Goal: Task Accomplishment & Management: Manage account settings

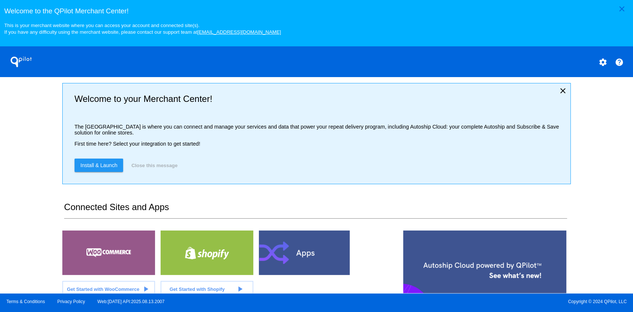
scroll to position [99, 0]
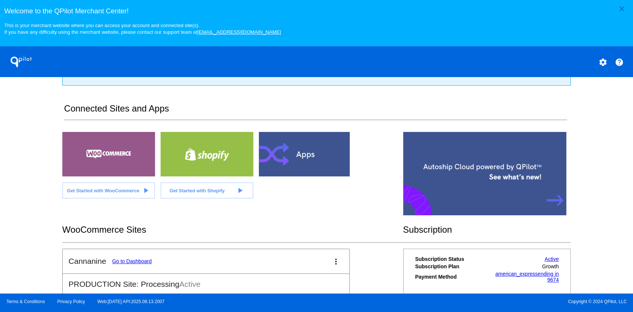
click at [132, 264] on link "Go to Dashboard" at bounding box center [132, 261] width 40 height 6
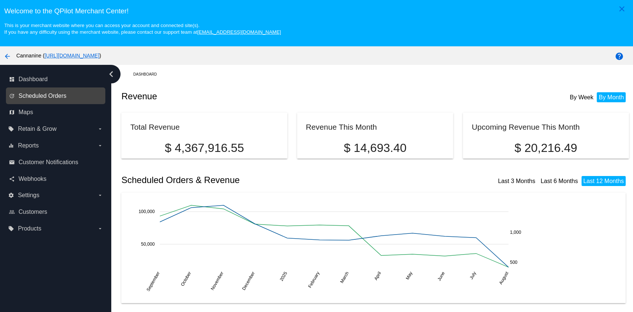
click at [44, 97] on span "Scheduled Orders" at bounding box center [43, 96] width 48 height 7
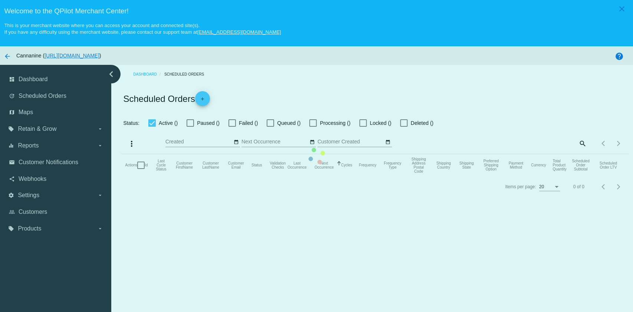
checkbox input "true"
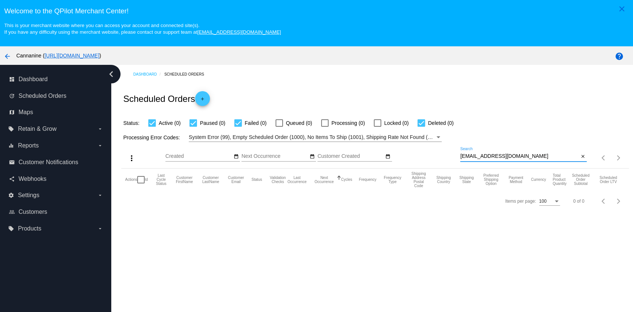
click at [534, 156] on input "[EMAIL_ADDRESS][DOMAIN_NAME]" at bounding box center [519, 157] width 119 height 6
paste input "[EMAIL_ADDRESS]"
click at [534, 156] on input "[EMAIL_ADDRESS][DOMAIN_NAME]" at bounding box center [519, 157] width 119 height 6
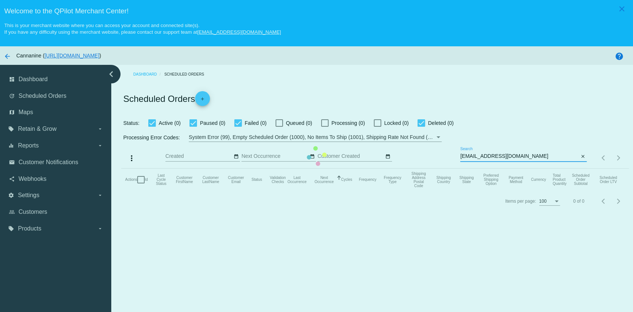
type input "[EMAIL_ADDRESS][DOMAIN_NAME]"
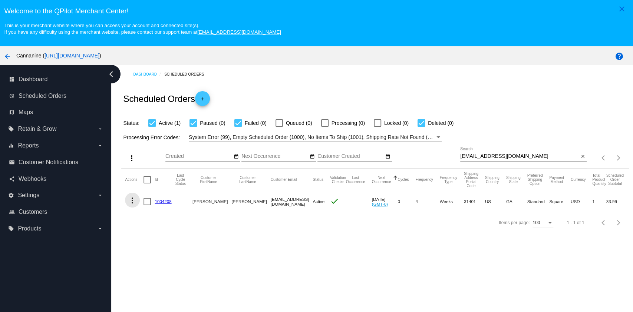
click at [135, 206] on button "more_vert" at bounding box center [132, 200] width 15 height 15
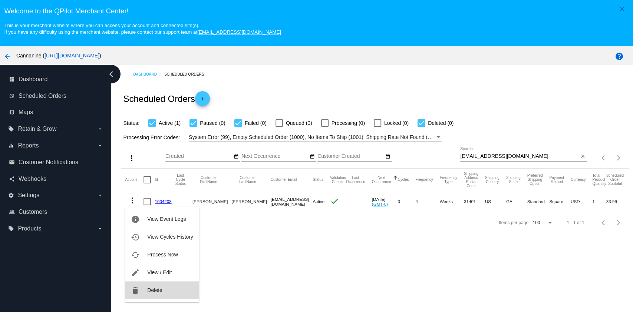
click at [166, 287] on button "delete Delete" at bounding box center [162, 290] width 74 height 18
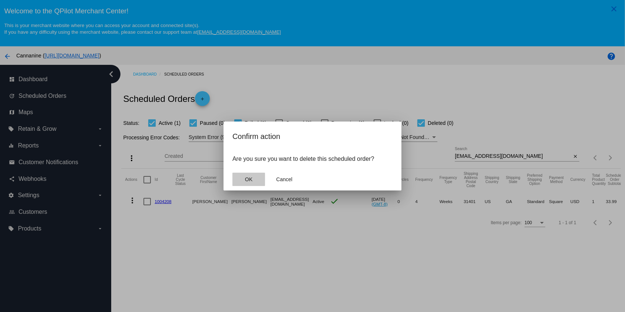
click at [244, 181] on button "OK" at bounding box center [248, 179] width 33 height 13
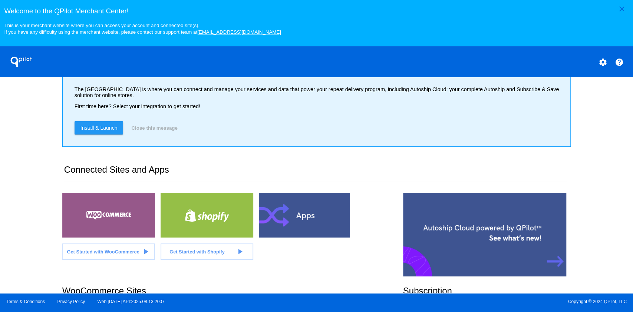
scroll to position [148, 0]
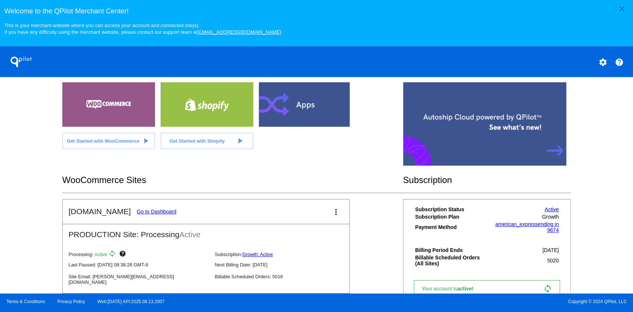
click at [158, 211] on link "Go to Dashboard" at bounding box center [157, 212] width 40 height 6
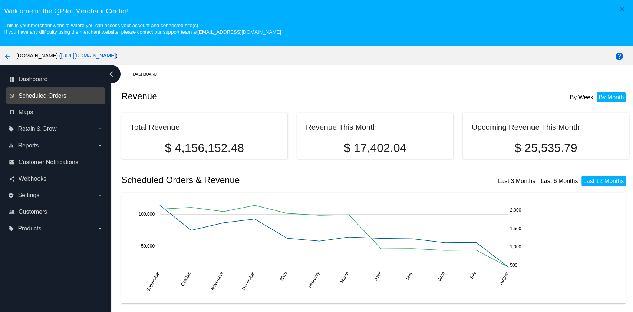
click at [49, 95] on span "Scheduled Orders" at bounding box center [43, 96] width 48 height 7
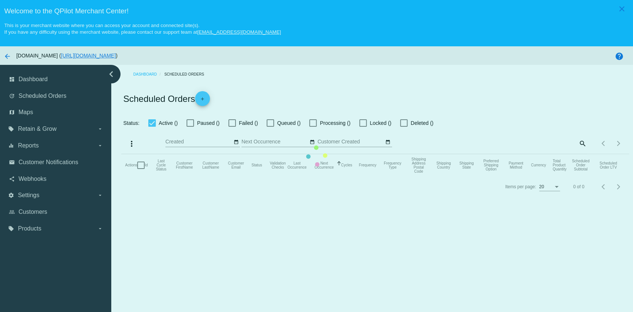
checkbox input "true"
